Goal: Use online tool/utility: Utilize a website feature to perform a specific function

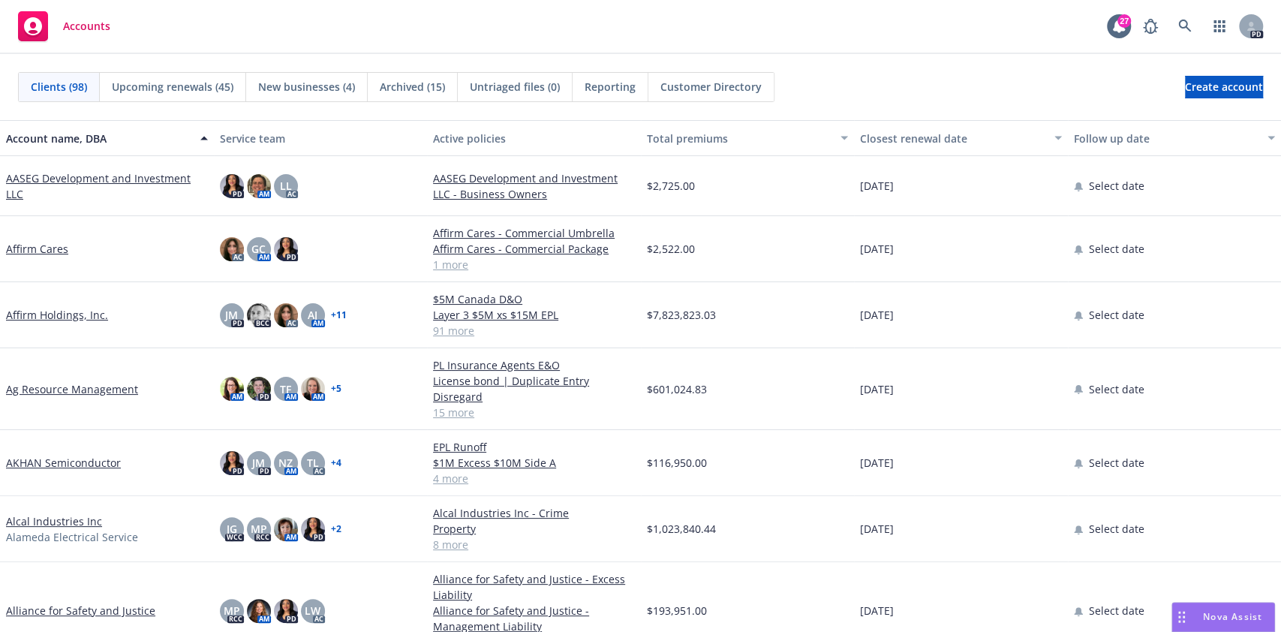
click at [1232, 619] on span "Nova Assist" at bounding box center [1232, 616] width 59 height 13
